Goal: Task Accomplishment & Management: Manage account settings

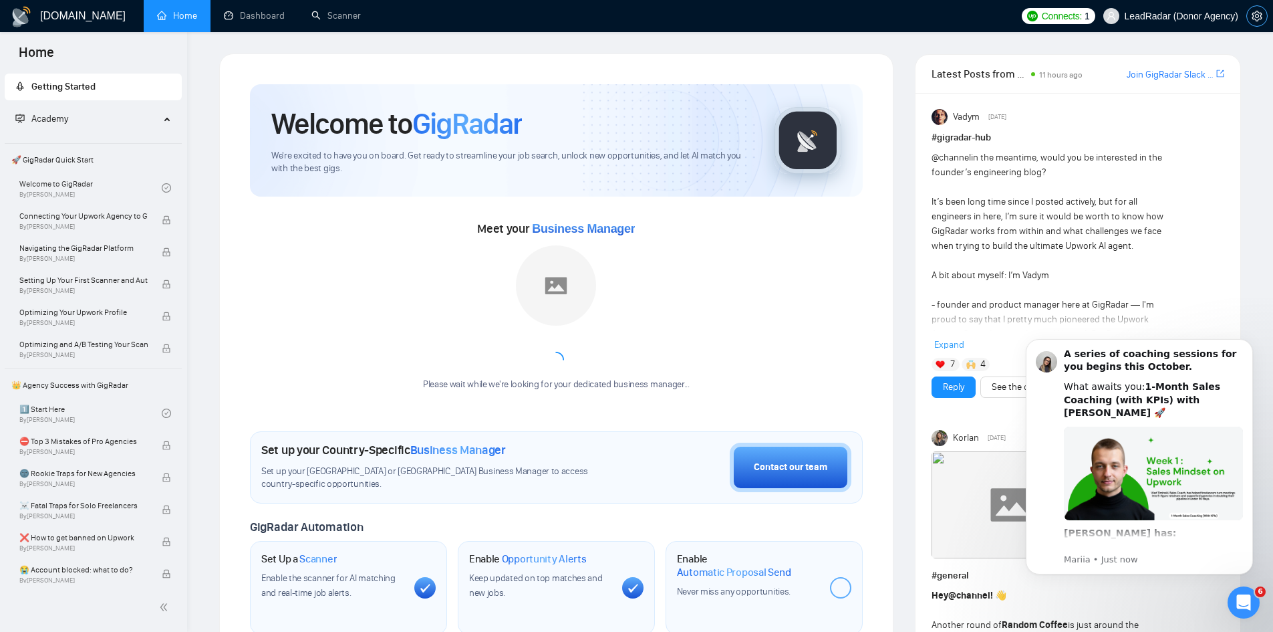
click at [1259, 19] on icon "setting" at bounding box center [1257, 16] width 11 height 11
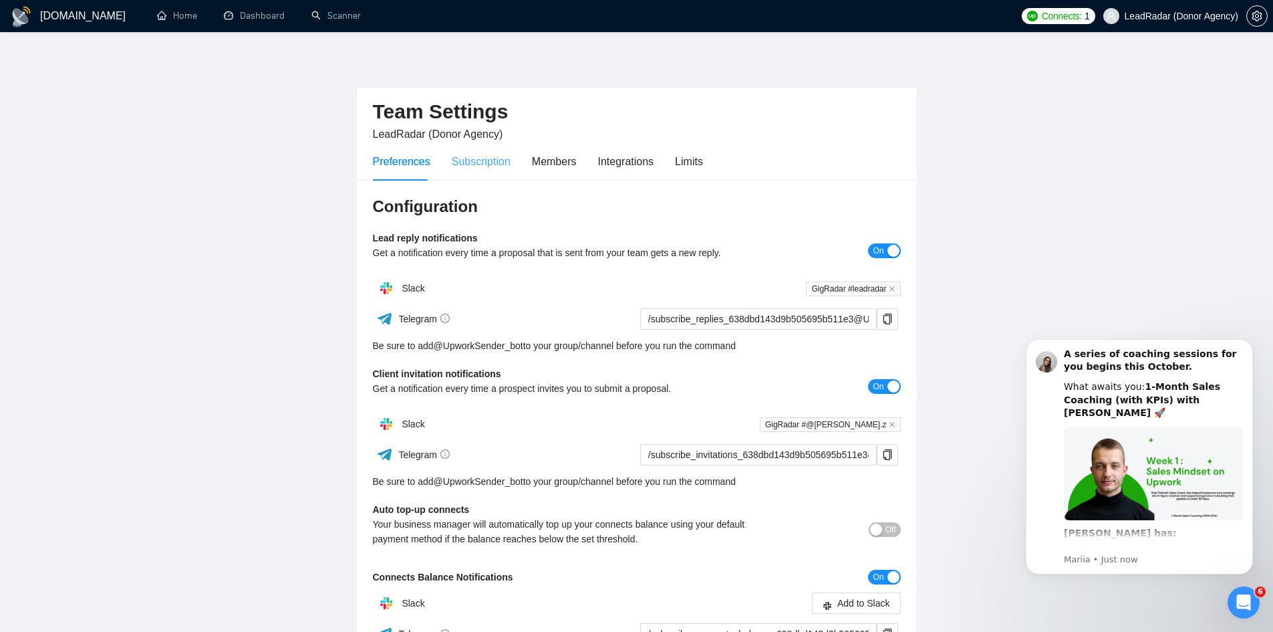
click at [482, 170] on div "Subscription" at bounding box center [481, 161] width 59 height 38
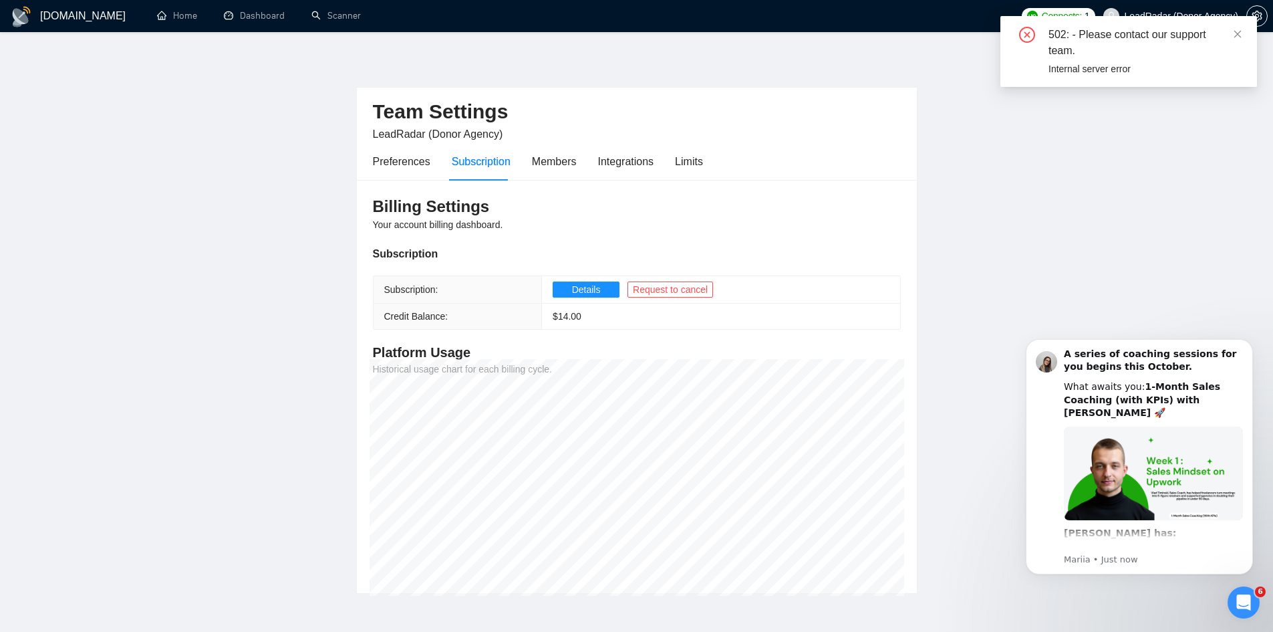
click at [951, 261] on main "Team Settings LeadRadar (Donor Agency) Preferences Subscription Members Integra…" at bounding box center [636, 323] width 1230 height 540
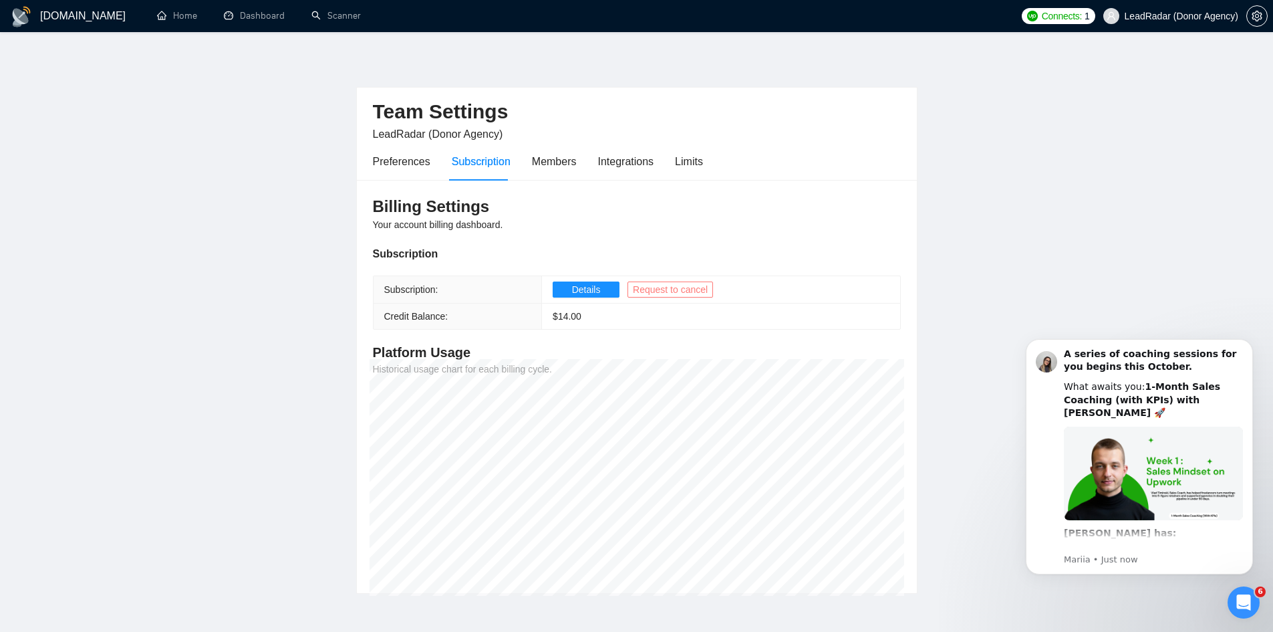
click at [694, 293] on span "Request to cancel" at bounding box center [670, 289] width 75 height 15
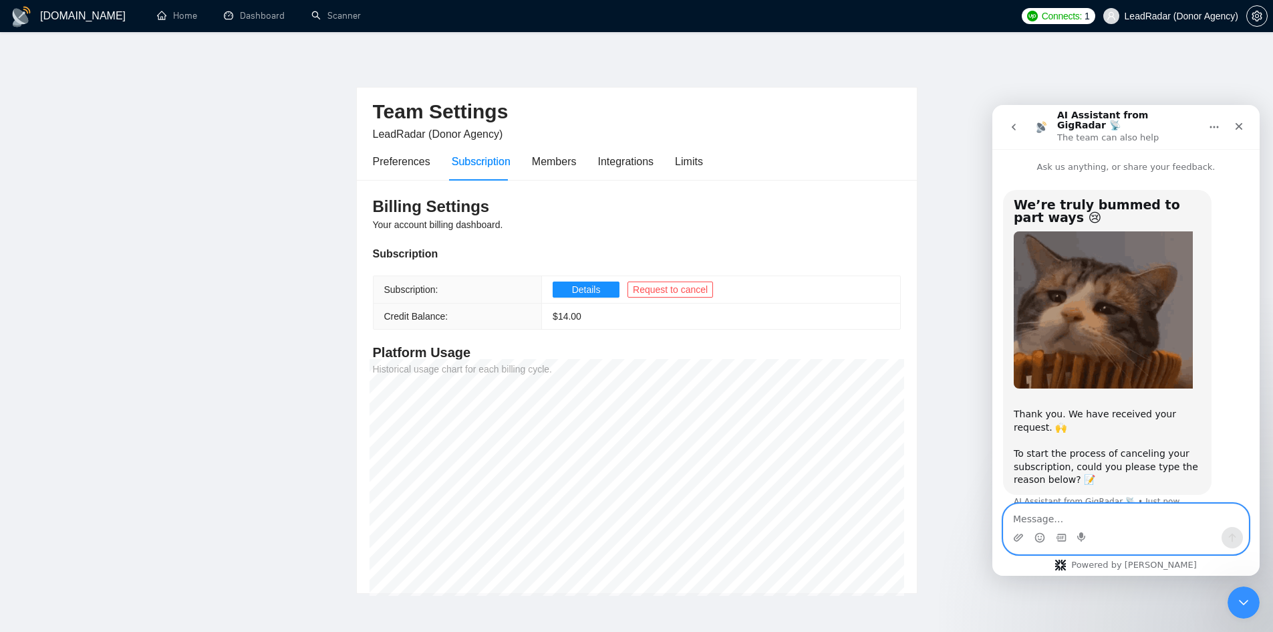
scroll to position [11, 0]
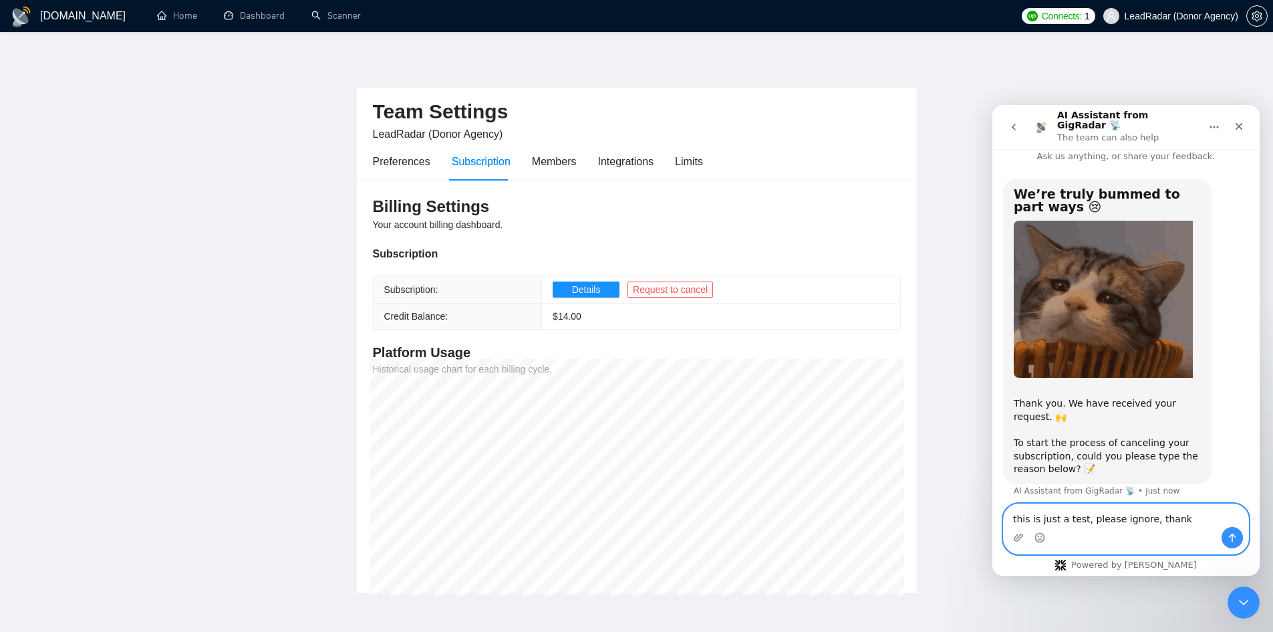
type textarea "this is just a test, please ignore, thanks"
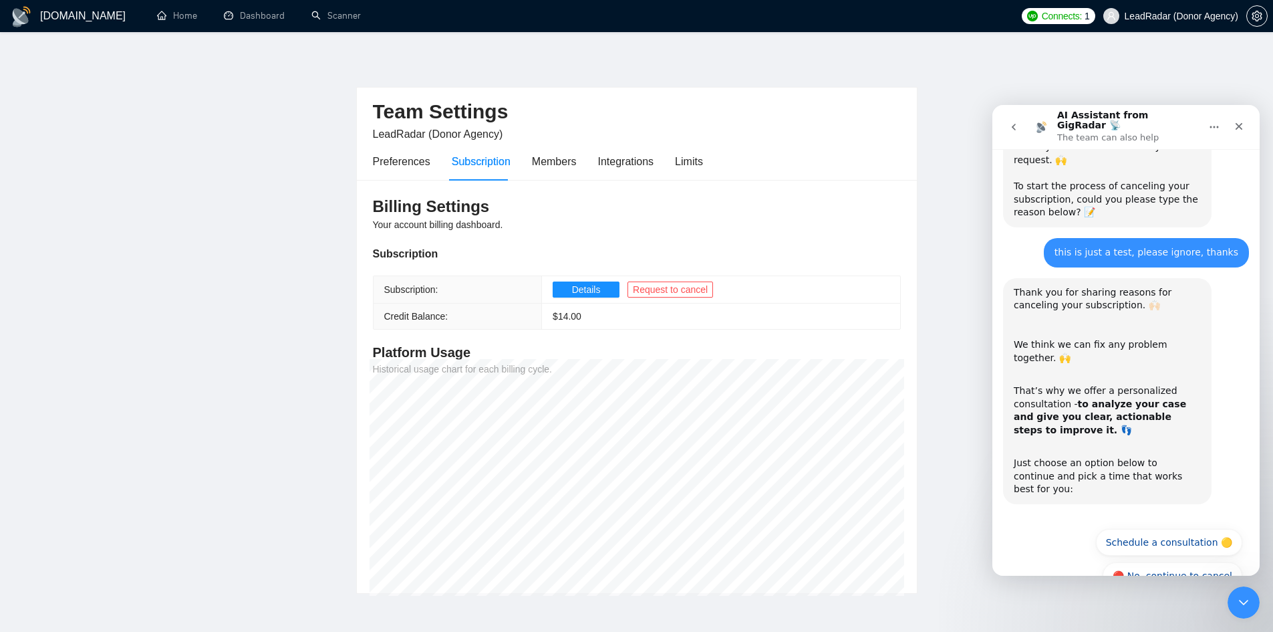
scroll to position [268, 0]
click at [1204, 561] on button "🔴 No, continue to cancel" at bounding box center [1173, 574] width 140 height 27
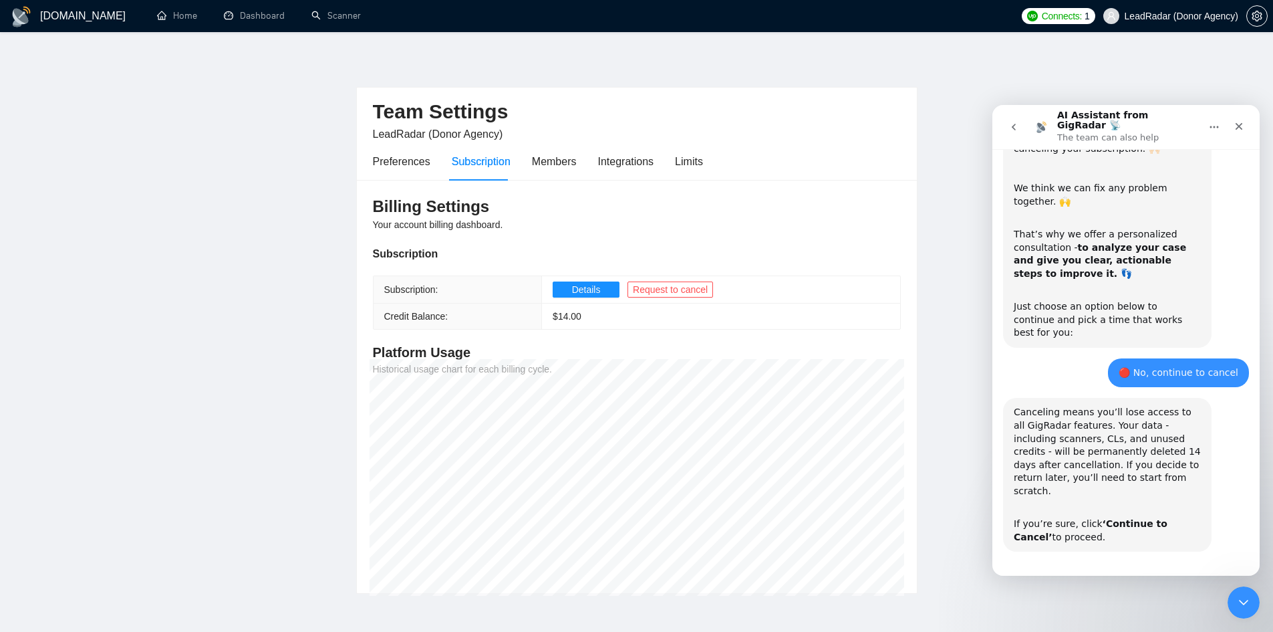
scroll to position [427, 0]
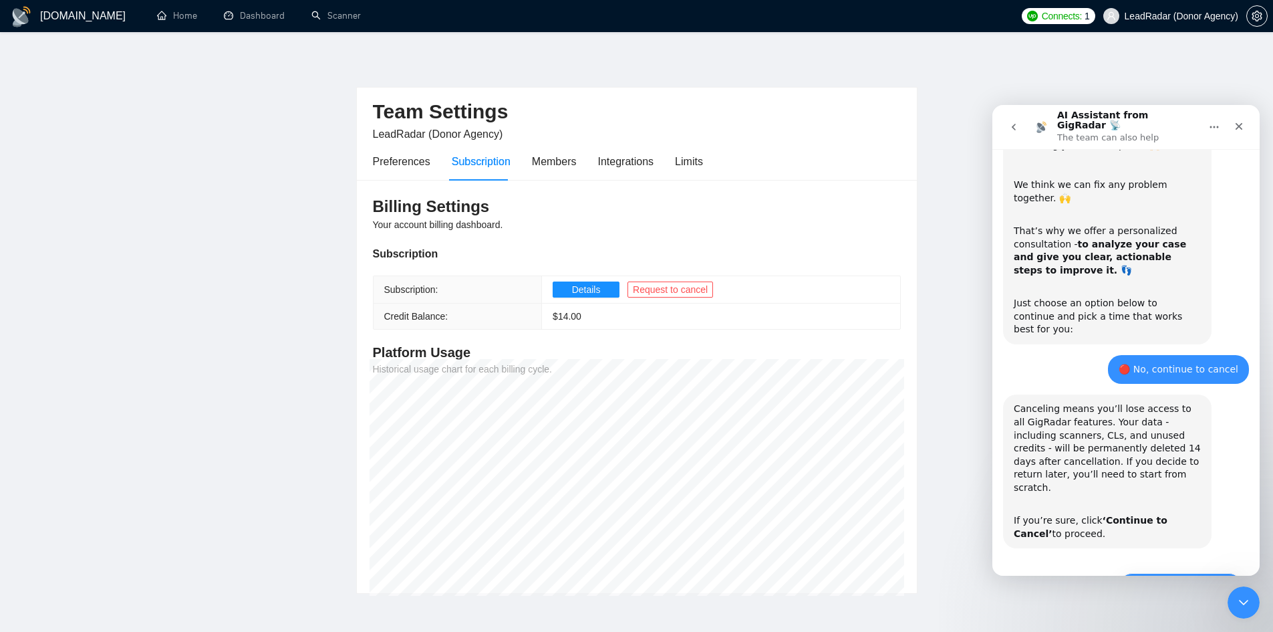
click at [1173, 573] on button "🔴 Continue to Cancel" at bounding box center [1181, 586] width 124 height 27
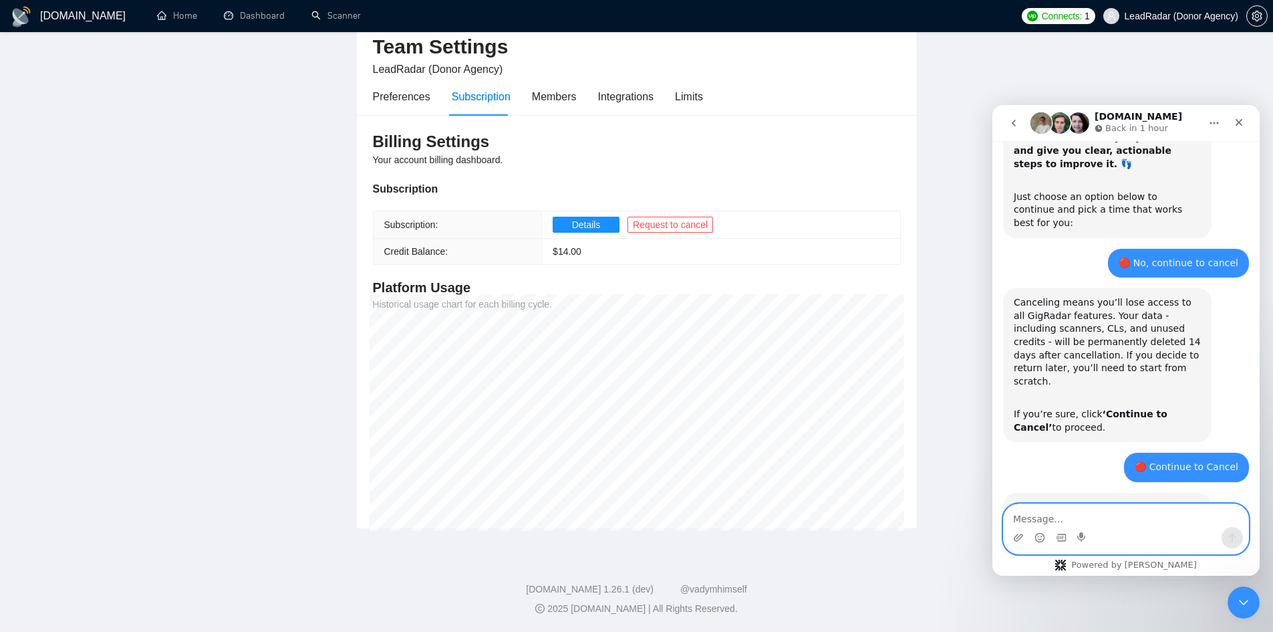
scroll to position [621, 0]
